Goal: Transaction & Acquisition: Purchase product/service

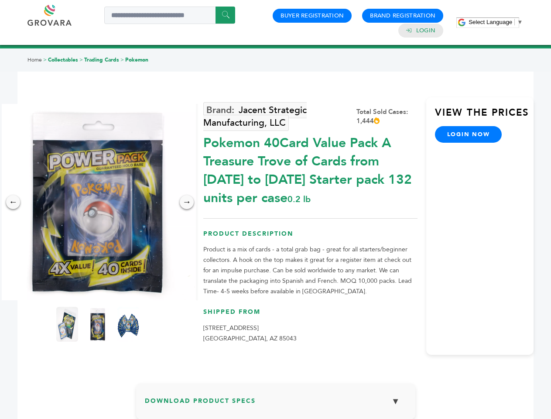
click at [496, 22] on span "Select Language" at bounding box center [491, 22] width 44 height 7
click at [98, 202] on img at bounding box center [98, 202] width 196 height 196
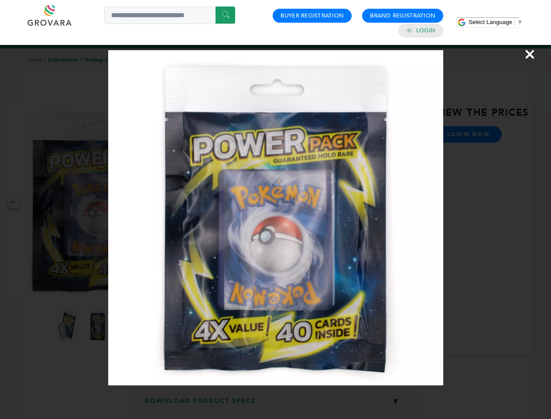
click at [13, 202] on div "×" at bounding box center [275, 209] width 551 height 419
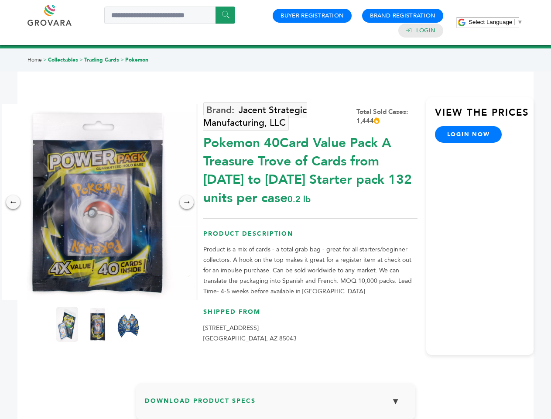
click at [187, 202] on div "→" at bounding box center [187, 202] width 14 height 14
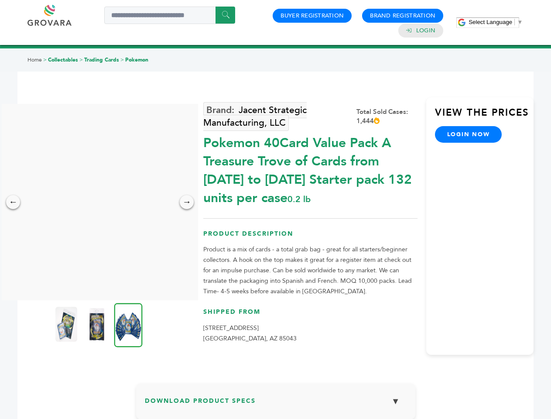
click at [67, 324] on img at bounding box center [66, 324] width 22 height 35
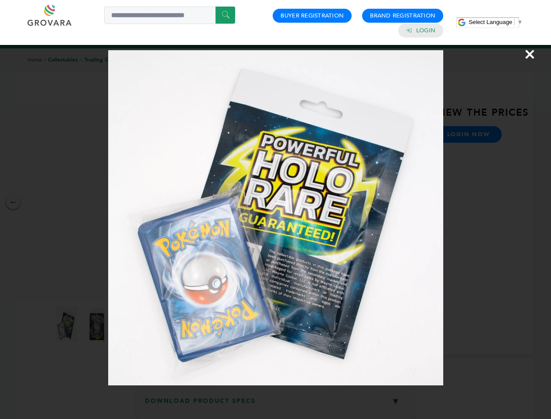
click at [98, 324] on div "×" at bounding box center [275, 209] width 551 height 419
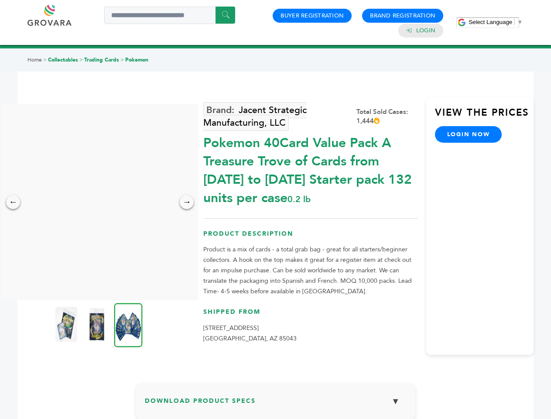
click at [128, 324] on img at bounding box center [128, 325] width 28 height 44
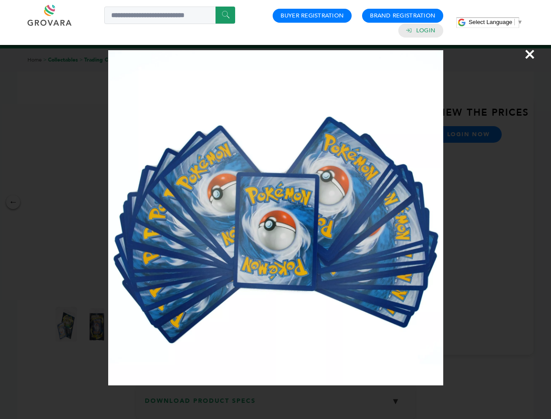
click at [276, 405] on div "×" at bounding box center [275, 209] width 551 height 419
